Goal: Information Seeking & Learning: Compare options

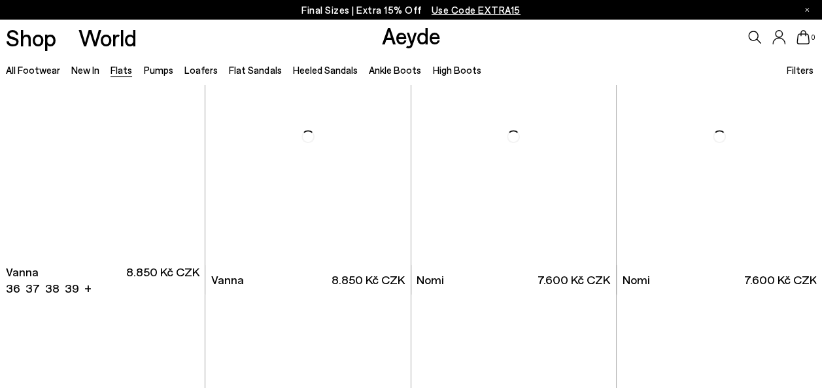
scroll to position [366, 0]
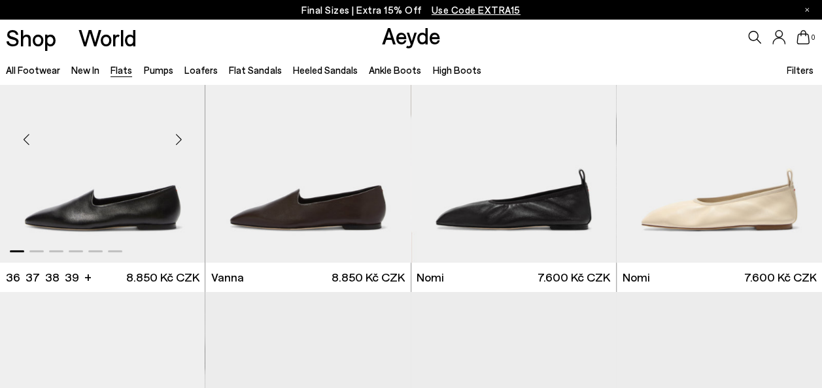
click at [165, 210] on img "1 / 6" at bounding box center [102, 134] width 205 height 258
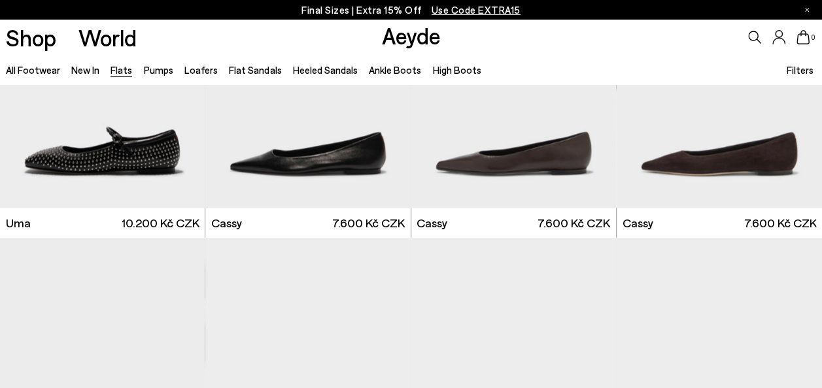
scroll to position [1280, 0]
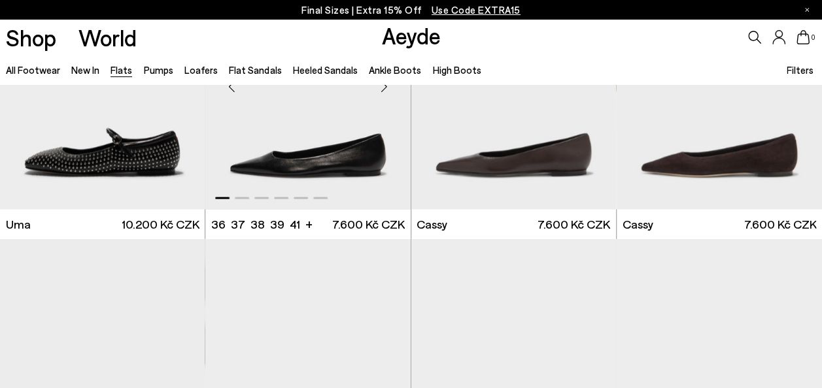
click at [335, 162] on img "1 / 6" at bounding box center [307, 81] width 205 height 258
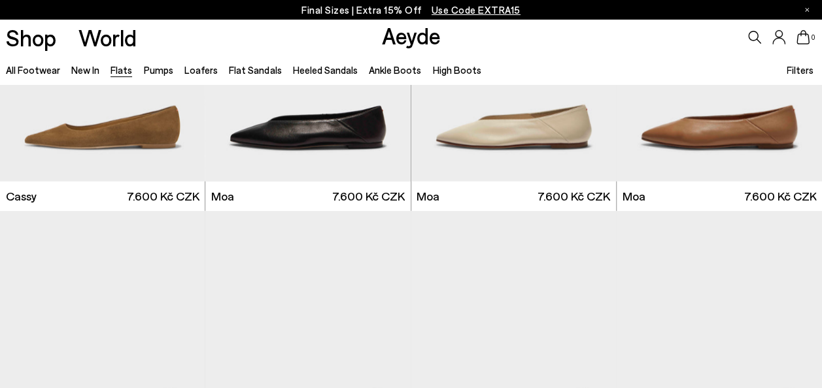
scroll to position [1593, 0]
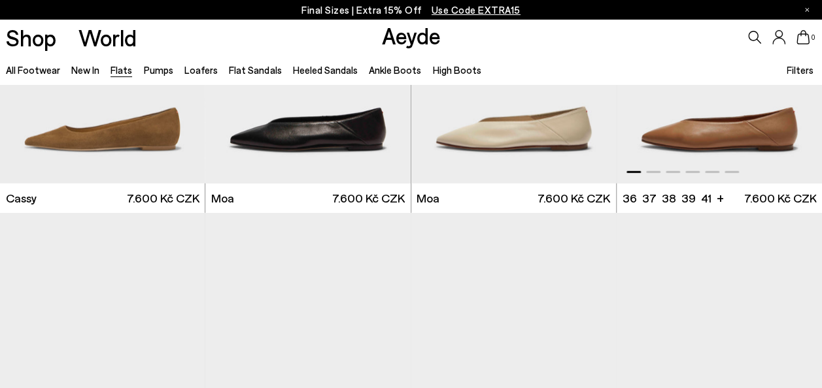
click at [738, 138] on img "1 / 6" at bounding box center [719, 55] width 205 height 258
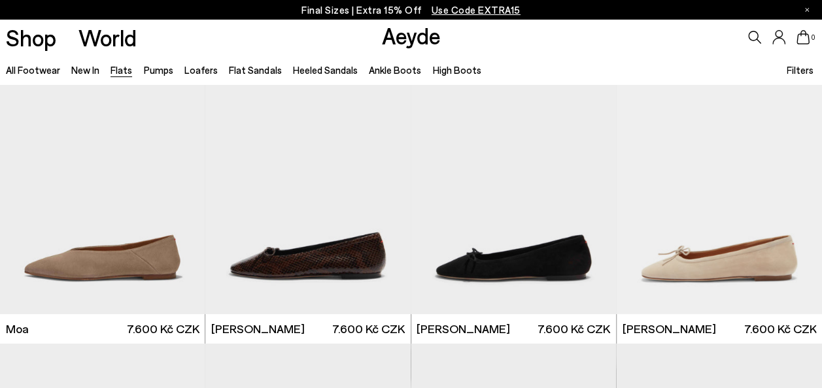
scroll to position [2057, 0]
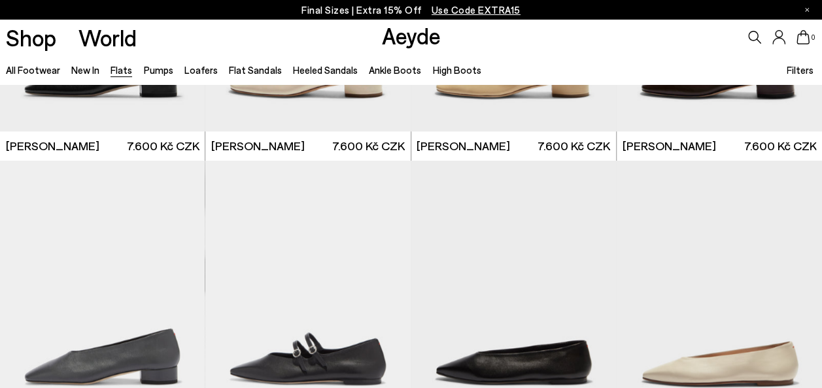
scroll to position [3040, 0]
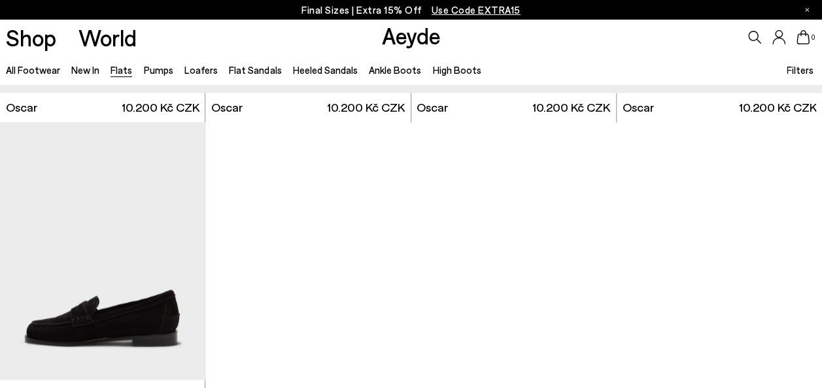
scroll to position [6048, 0]
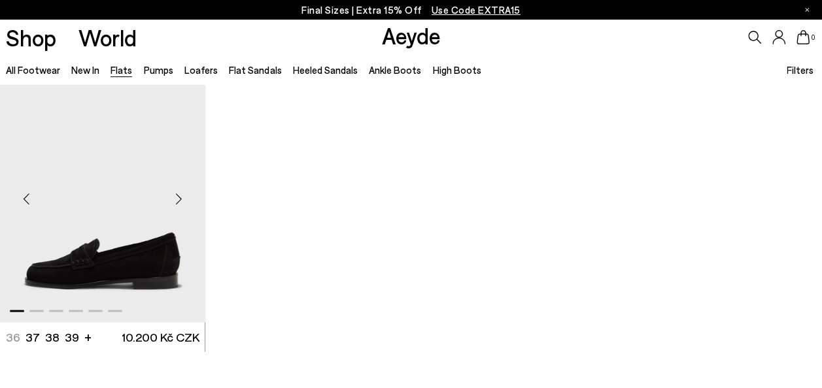
click at [158, 275] on img "1 / 6" at bounding box center [102, 194] width 205 height 258
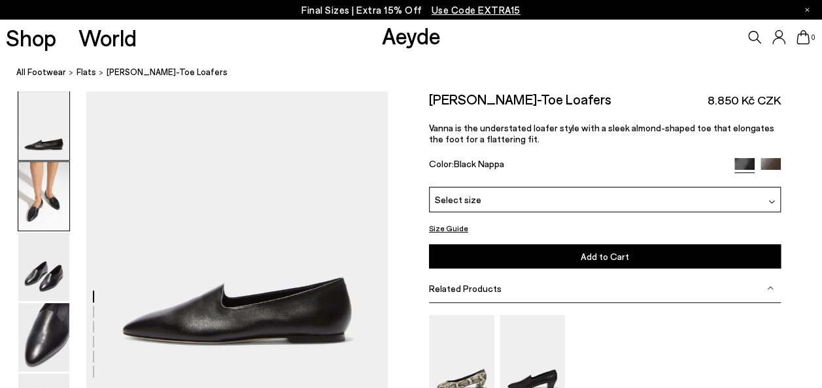
click at [48, 209] on img at bounding box center [43, 196] width 51 height 69
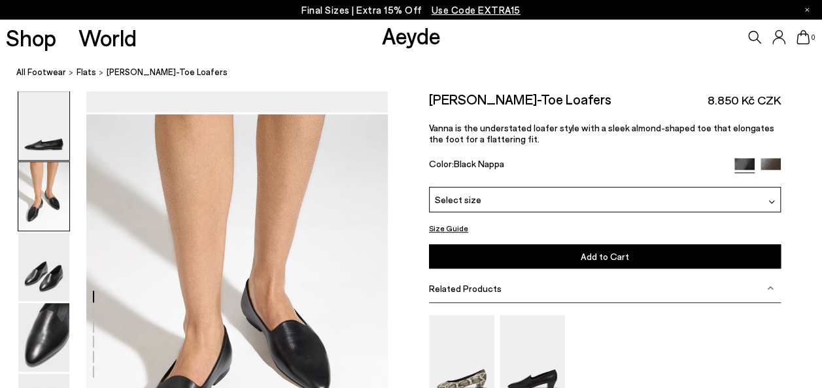
scroll to position [301, 0]
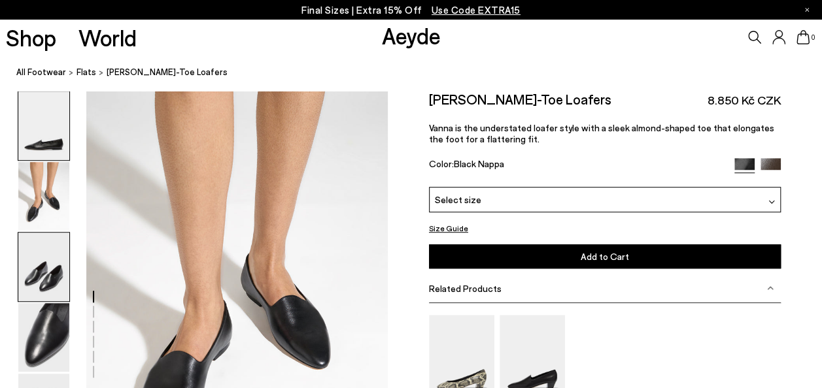
click at [56, 296] on img at bounding box center [43, 267] width 51 height 69
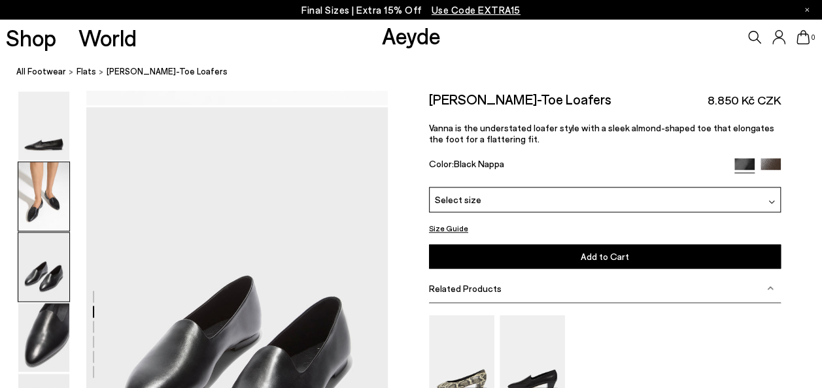
scroll to position [704, 0]
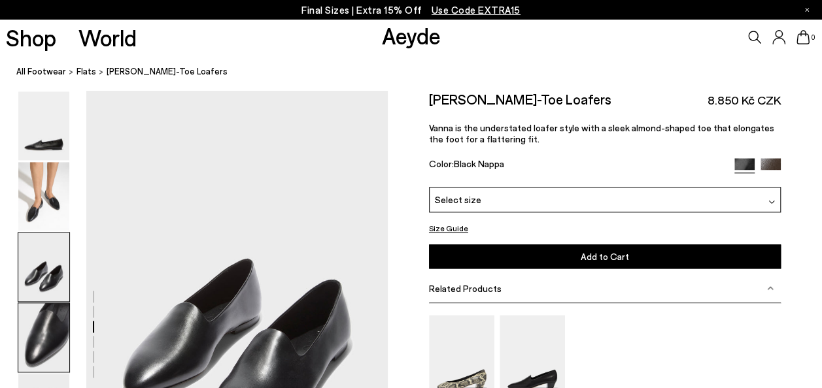
click at [58, 333] on img at bounding box center [43, 337] width 51 height 69
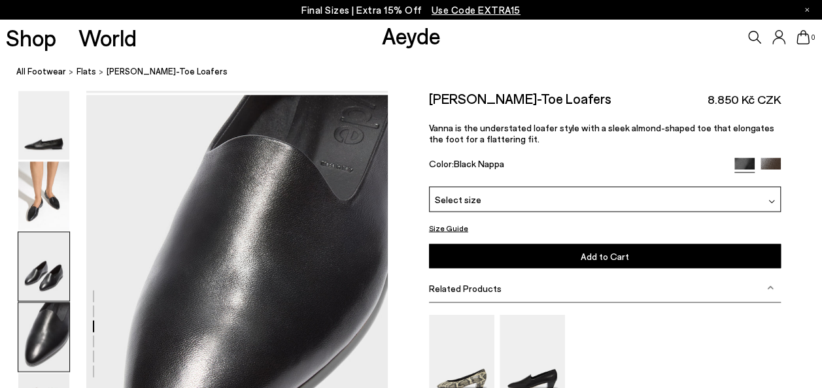
scroll to position [1108, 0]
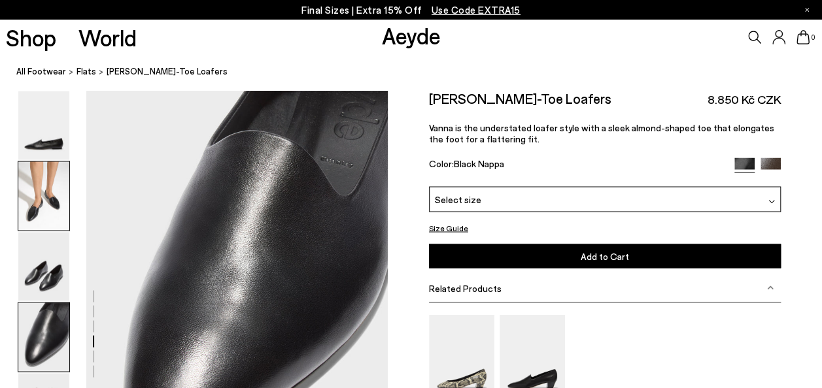
click at [47, 184] on img at bounding box center [43, 196] width 51 height 69
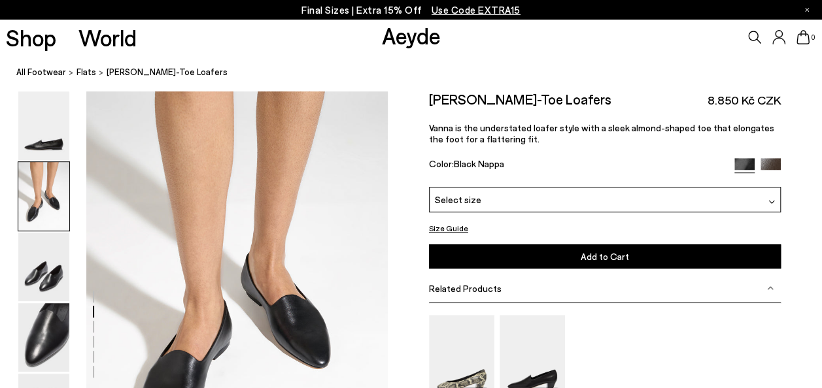
scroll to position [301, 0]
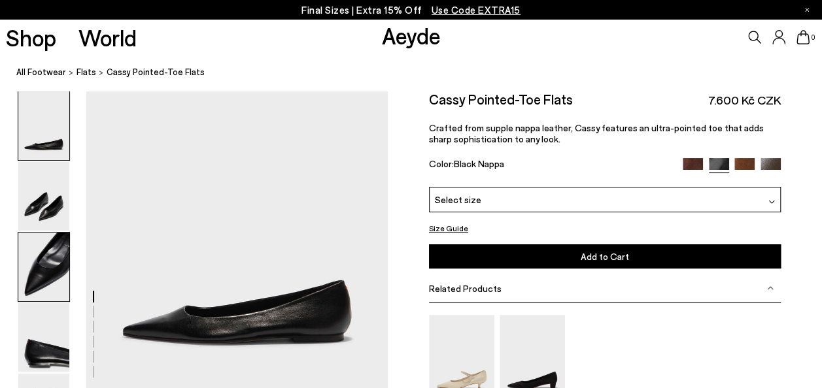
click at [20, 274] on img at bounding box center [43, 267] width 51 height 69
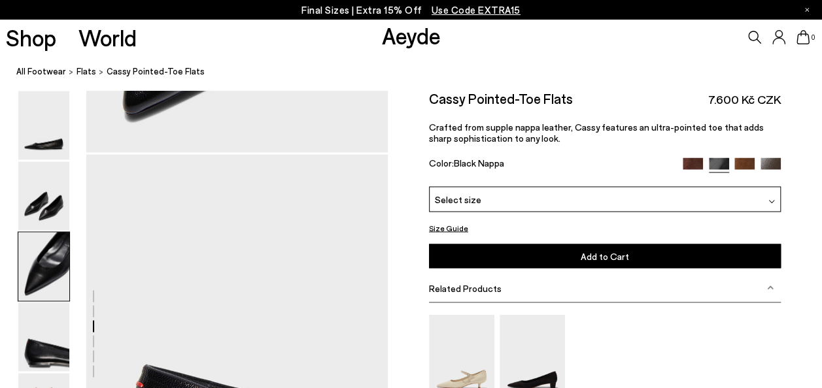
scroll to position [704, 0]
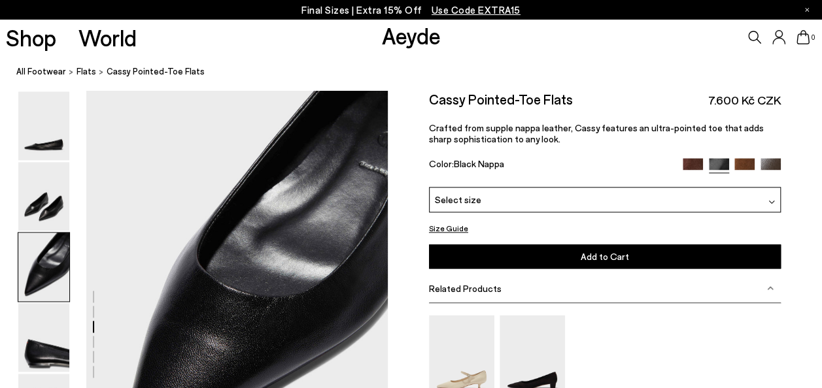
click at [741, 163] on img at bounding box center [744, 168] width 20 height 20
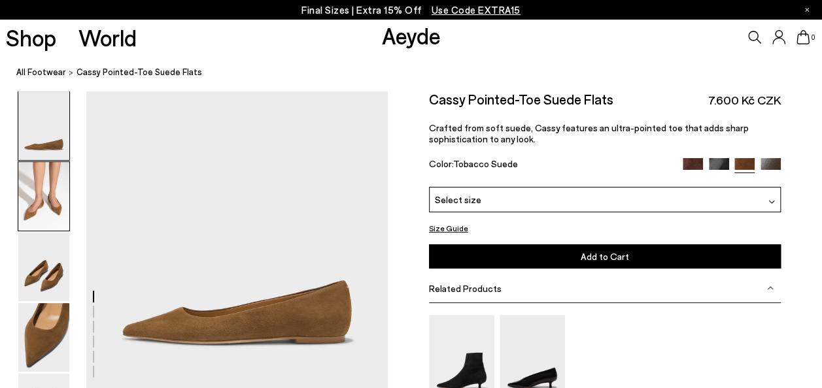
click at [46, 196] on img at bounding box center [43, 196] width 51 height 69
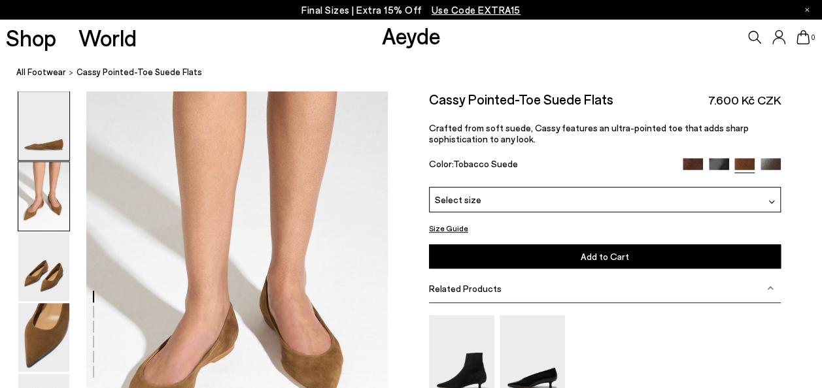
scroll to position [301, 0]
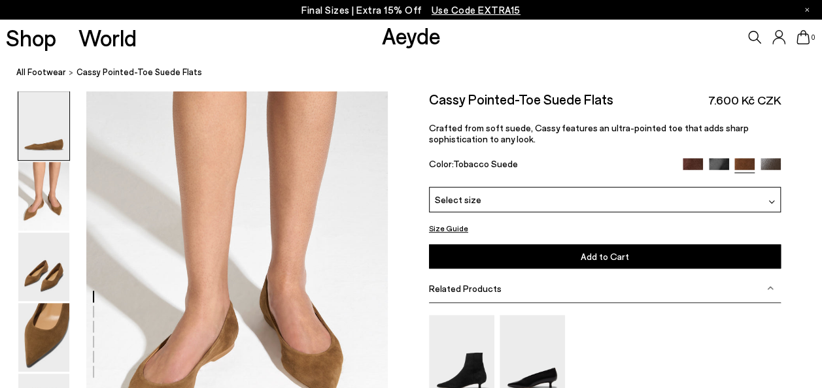
click at [692, 161] on img at bounding box center [693, 168] width 20 height 20
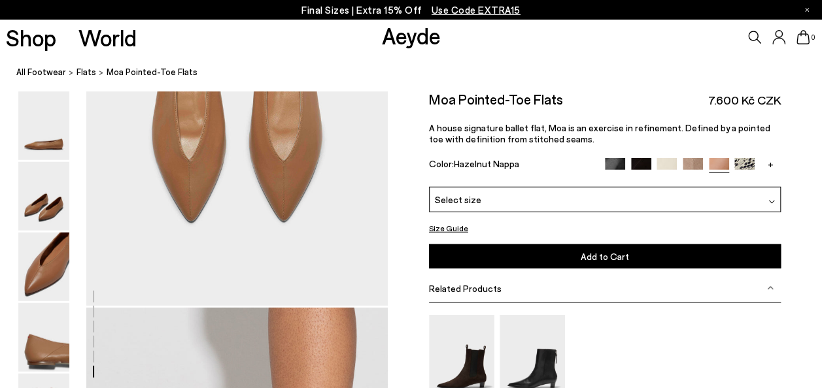
scroll to position [2037, 0]
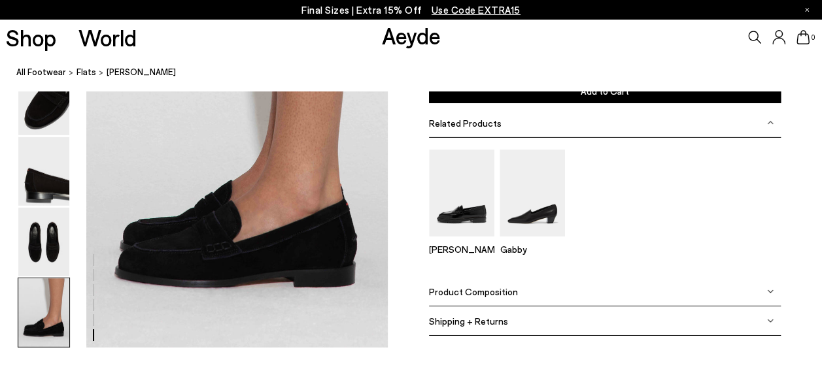
scroll to position [2037, 0]
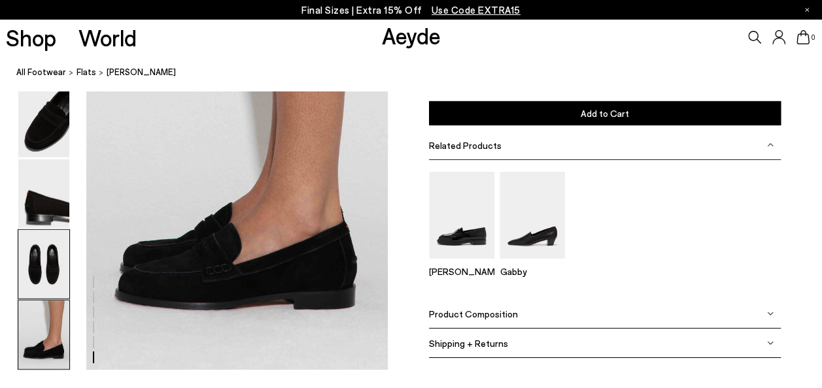
click at [27, 262] on img at bounding box center [43, 264] width 51 height 69
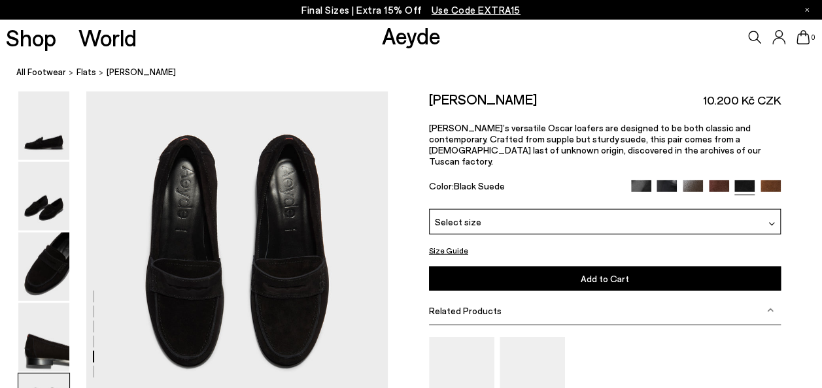
scroll to position [1512, 0]
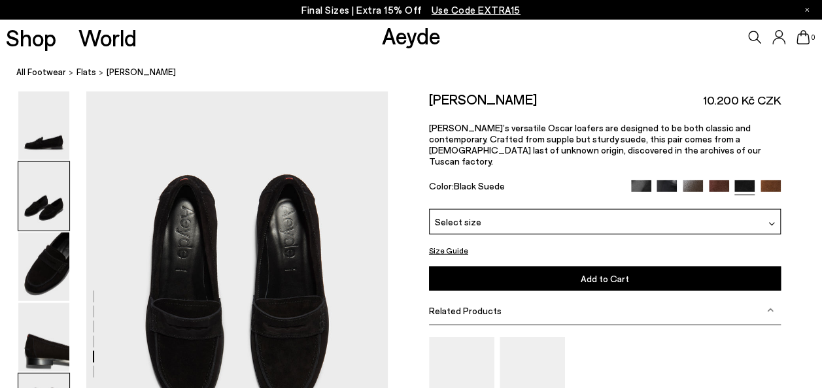
click at [56, 184] on img at bounding box center [43, 196] width 51 height 69
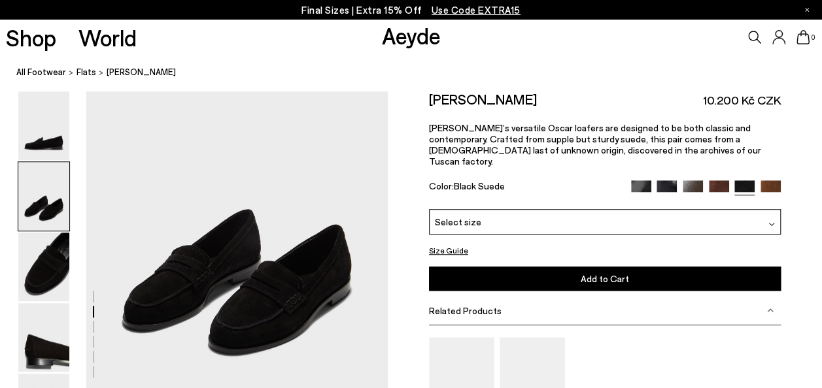
scroll to position [379, 0]
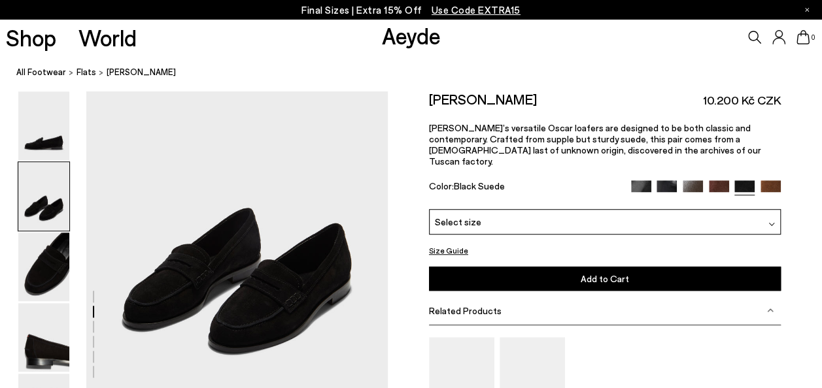
click at [774, 180] on img at bounding box center [770, 190] width 20 height 20
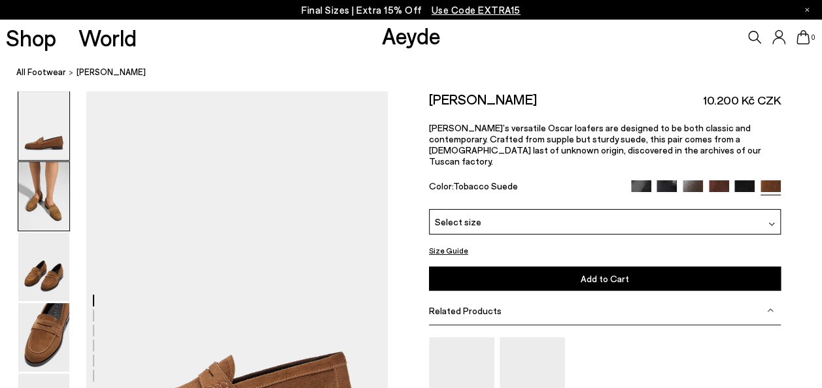
click at [41, 201] on img at bounding box center [43, 196] width 51 height 69
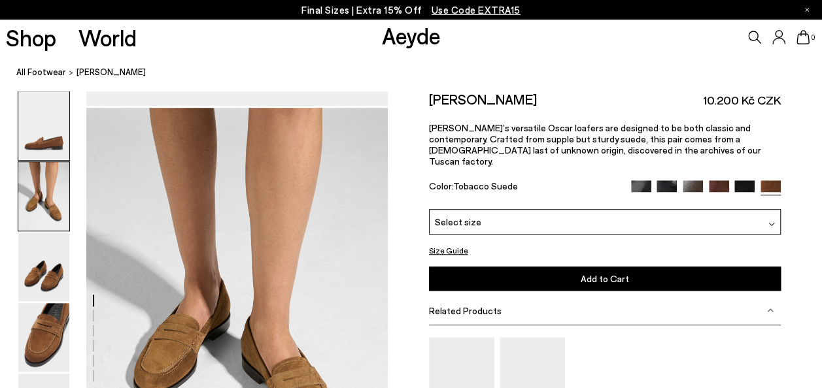
scroll to position [405, 0]
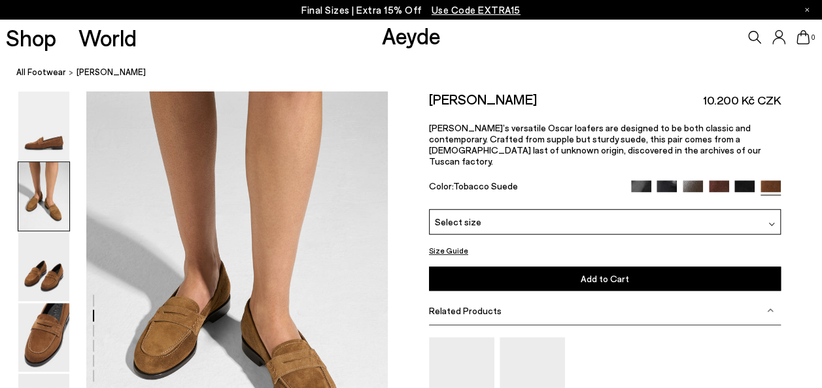
click at [717, 180] on img at bounding box center [719, 190] width 20 height 20
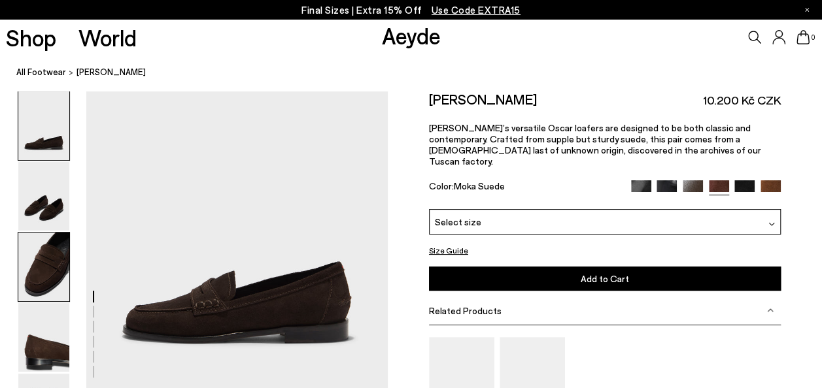
click at [47, 282] on img at bounding box center [43, 267] width 51 height 69
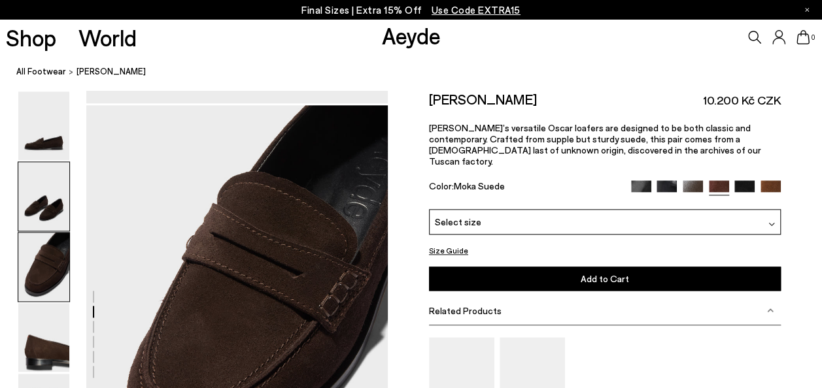
scroll to position [704, 0]
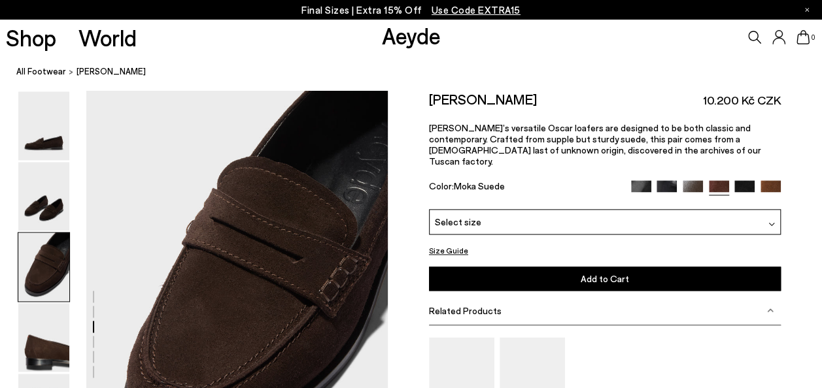
click at [692, 180] on img at bounding box center [693, 190] width 20 height 20
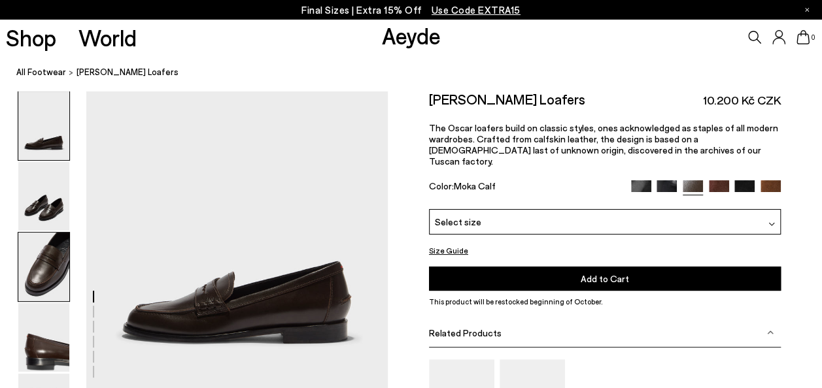
click at [58, 282] on img at bounding box center [43, 267] width 51 height 69
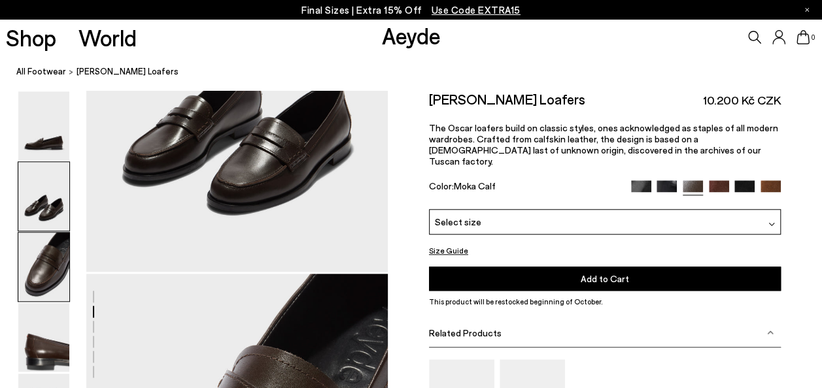
scroll to position [704, 0]
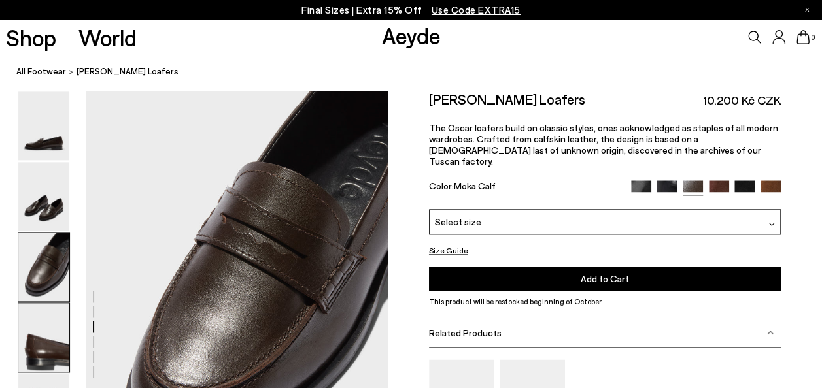
click at [54, 360] on img at bounding box center [43, 337] width 51 height 69
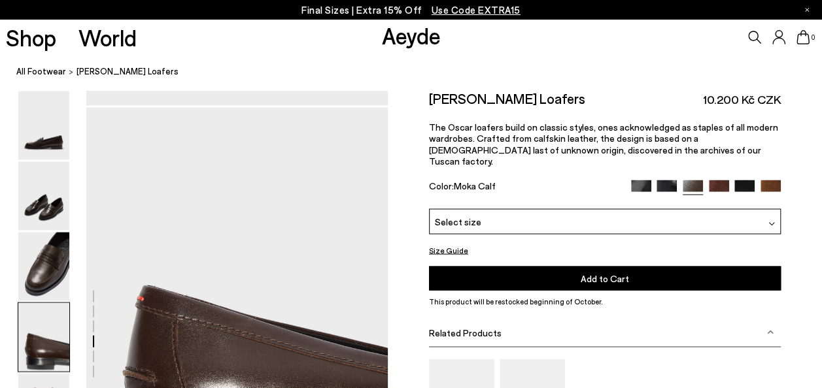
scroll to position [1108, 0]
